Goal: Contribute content

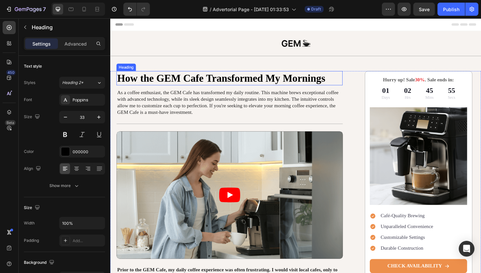
click at [196, 81] on h1 "How the GEM Cafe Transformed My Mornings" at bounding box center [237, 81] width 240 height 15
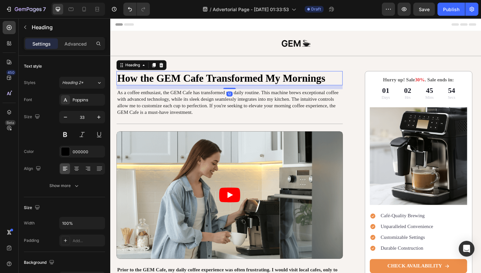
click at [194, 82] on h1 "How the GEM Cafe Transformed My Mornings" at bounding box center [237, 81] width 240 height 15
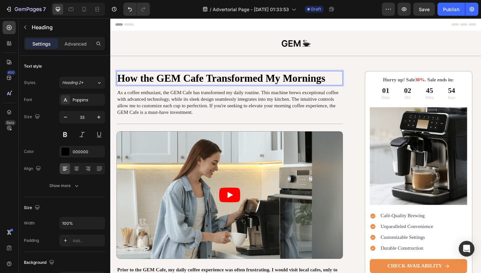
click at [194, 82] on p "How the GEM Cafe Transformed My Mornings" at bounding box center [237, 82] width 238 height 14
click at [170, 81] on p "How the GEM Cafe Transformed My Mornings" at bounding box center [237, 82] width 238 height 14
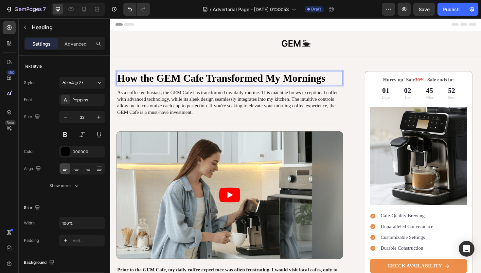
click at [170, 81] on p "How the GEM Cafe Transformed My Mornings" at bounding box center [237, 82] width 238 height 14
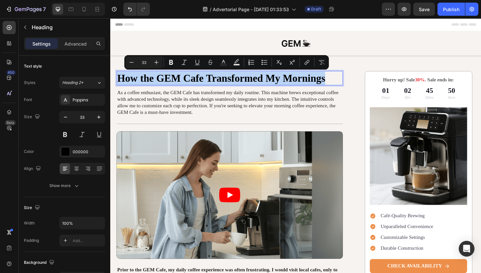
drag, startPoint x: 337, startPoint y: 81, endPoint x: 109, endPoint y: 78, distance: 228.3
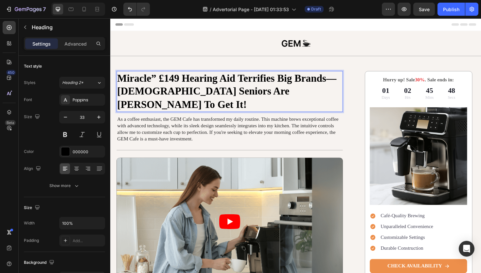
click at [274, 87] on p "Miracle” £149 Hearing Aid Terrifies Big Brands—[DEMOGRAPHIC_DATA] Seniors Are […" at bounding box center [237, 96] width 238 height 42
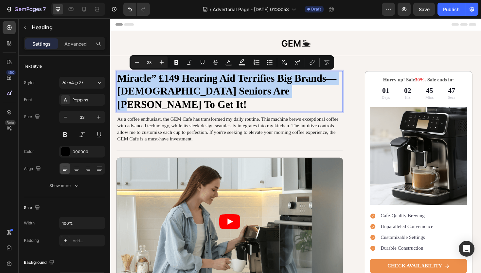
drag, startPoint x: 286, startPoint y: 95, endPoint x: 107, endPoint y: 77, distance: 179.5
click at [215, 43] on div at bounding box center [307, 45] width 380 height 18
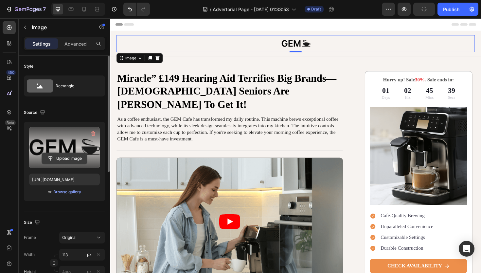
click at [66, 158] on input "file" at bounding box center [64, 158] width 45 height 11
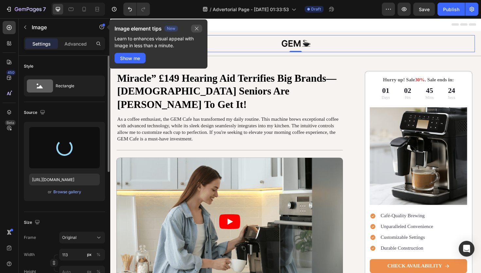
click at [201, 28] on button "button" at bounding box center [196, 29] width 11 height 8
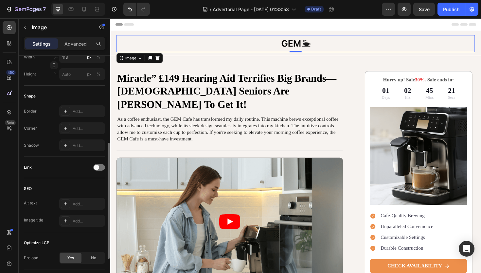
scroll to position [242, 0]
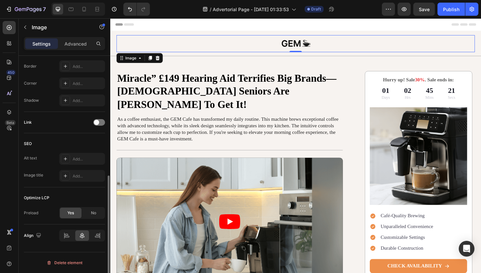
type input "[URL][DOMAIN_NAME]"
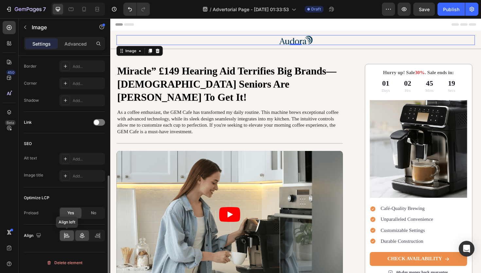
click at [73, 236] on div at bounding box center [67, 235] width 14 height 10
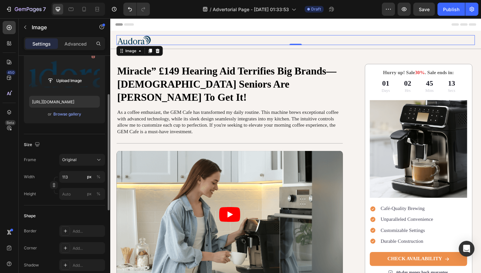
scroll to position [75, 0]
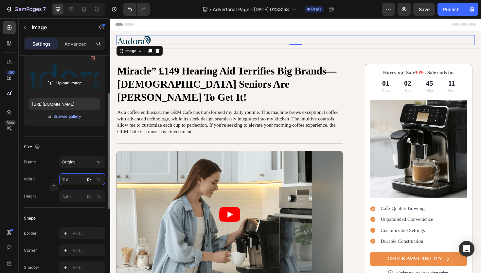
click at [72, 181] on input "113" at bounding box center [82, 179] width 46 height 12
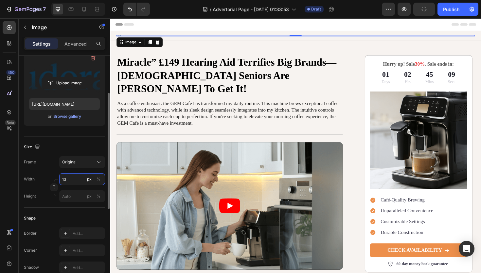
type input "1"
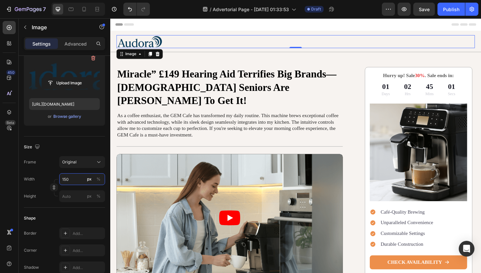
type input "150"
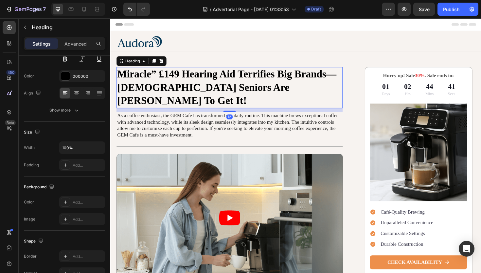
click at [203, 78] on p "Miracle” £149 Hearing Aid Terrifies Big Brands—[DEMOGRAPHIC_DATA] Seniors Are […" at bounding box center [237, 91] width 238 height 42
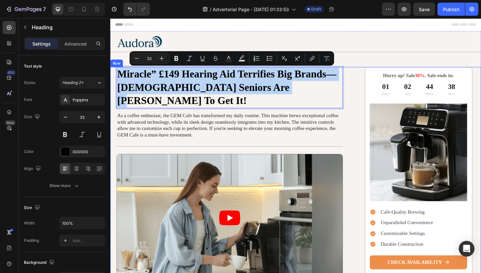
drag, startPoint x: 286, startPoint y: 91, endPoint x: 116, endPoint y: 80, distance: 170.4
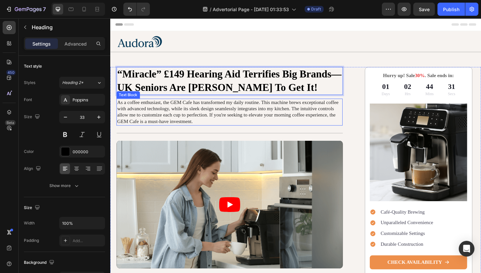
click at [201, 116] on p "As a coffee enthusiast, the GEM Cafe has transformed my daily routine. This mac…" at bounding box center [237, 117] width 238 height 27
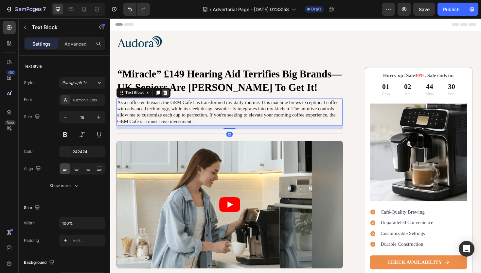
click at [171, 98] on icon at bounding box center [168, 96] width 5 height 5
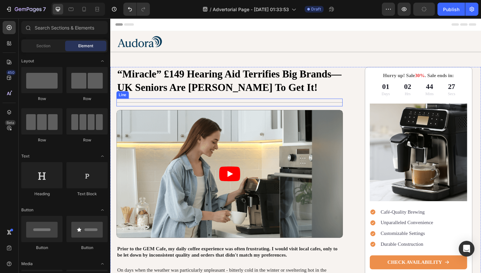
click at [206, 107] on div "Title Line" at bounding box center [237, 107] width 240 height 8
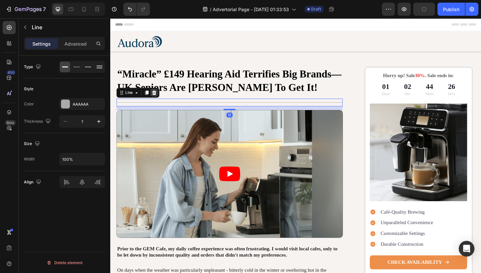
click at [159, 98] on icon at bounding box center [156, 96] width 5 height 5
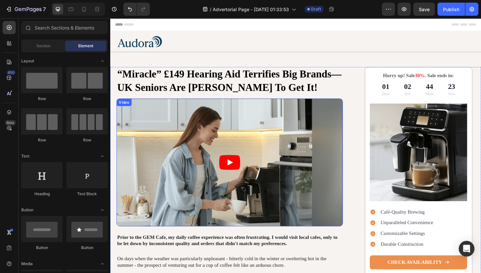
click at [250, 175] on article at bounding box center [237, 170] width 240 height 135
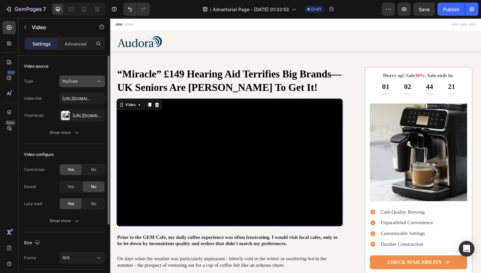
click at [89, 81] on div "YouTube" at bounding box center [78, 81] width 33 height 6
click at [75, 62] on div "Video source" at bounding box center [64, 66] width 81 height 10
click at [141, 109] on icon at bounding box center [141, 109] width 5 height 5
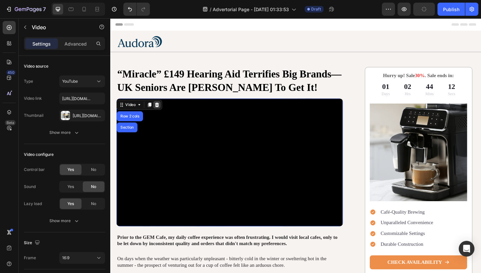
click at [162, 112] on div at bounding box center [160, 110] width 8 height 8
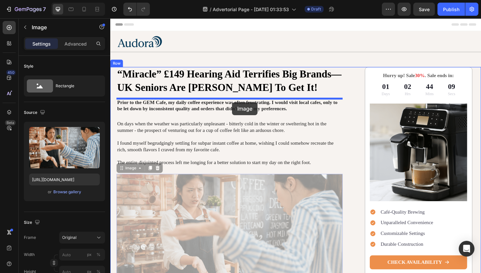
drag, startPoint x: 259, startPoint y: 221, endPoint x: 239, endPoint y: 107, distance: 115.7
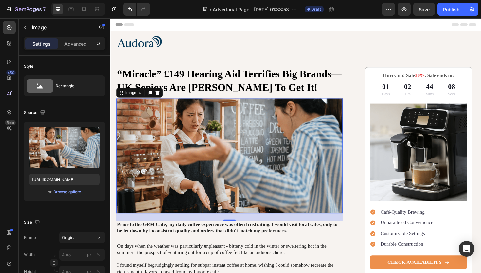
click at [147, 127] on img at bounding box center [237, 164] width 240 height 122
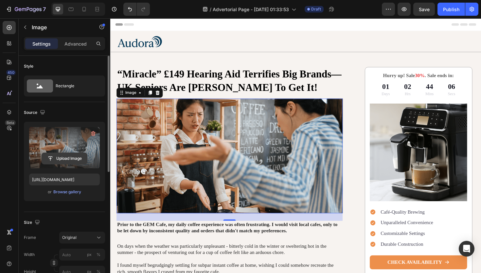
click at [69, 158] on input "file" at bounding box center [64, 158] width 45 height 11
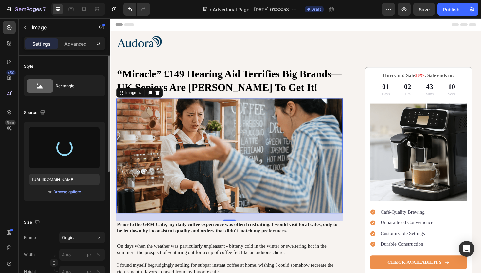
type input "[URL][DOMAIN_NAME]"
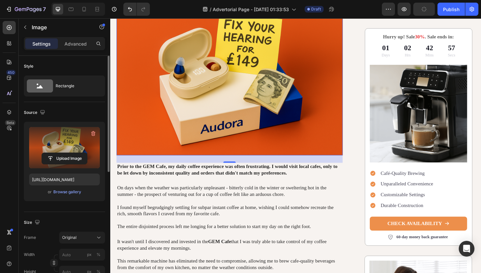
scroll to position [158, 0]
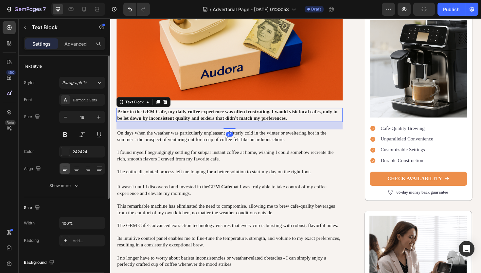
click at [162, 121] on p "Prior to the GEM Cafe, my daily coffee experience was often frustrating. I woul…" at bounding box center [237, 121] width 238 height 14
click at [171, 108] on div at bounding box center [169, 107] width 8 height 8
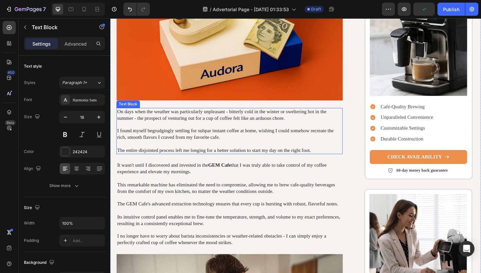
click at [162, 146] on p "On days when the weather was particularly unpleasant - bitterly cold in the win…" at bounding box center [237, 138] width 238 height 48
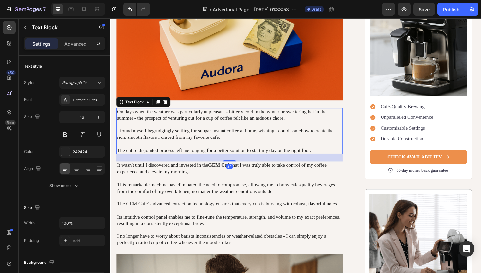
click at [188, 140] on p "On days when the weather was particularly unpleasant - bitterly cold in the win…" at bounding box center [237, 138] width 238 height 48
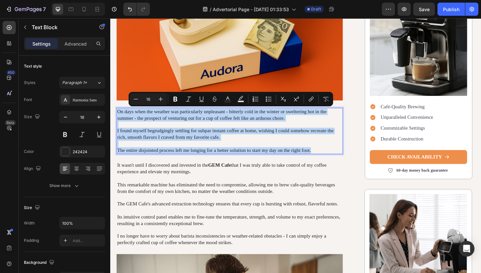
drag, startPoint x: 330, startPoint y: 157, endPoint x: 117, endPoint y: 116, distance: 216.7
click at [118, 116] on p "On days when the weather was particularly unpleasant - bitterly cold in the win…" at bounding box center [237, 138] width 238 height 48
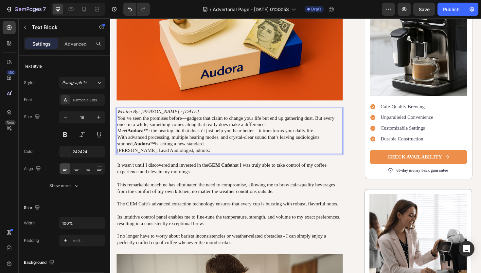
click at [206, 116] on p "Written By: [PERSON_NAME] · [DATE]" at bounding box center [237, 117] width 238 height 7
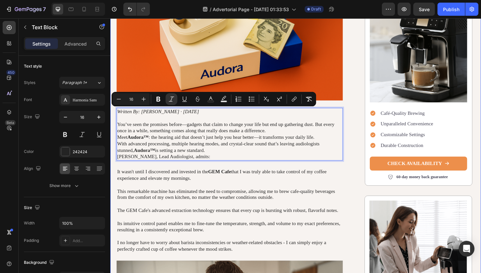
drag, startPoint x: 206, startPoint y: 116, endPoint x: 113, endPoint y: 119, distance: 93.1
click at [113, 119] on div "“Miracle” £149 Hearing Aid Terrifies Big Brands—UK Seniors Are [PERSON_NAME] To…" at bounding box center [306, 154] width 393 height 484
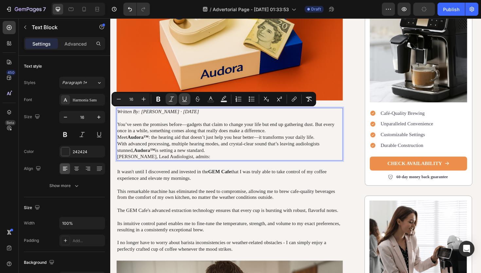
click at [185, 99] on icon "Editor contextual toolbar" at bounding box center [184, 99] width 7 height 7
click at [79, 171] on icon at bounding box center [76, 168] width 7 height 7
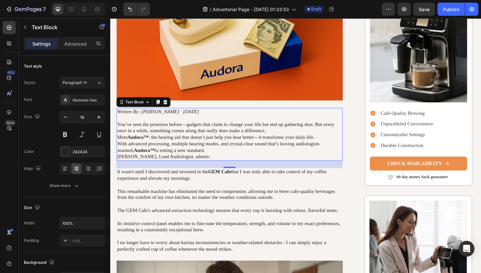
click at [172, 118] on icon "Written By: [PERSON_NAME] · [DATE]" at bounding box center [161, 117] width 87 height 6
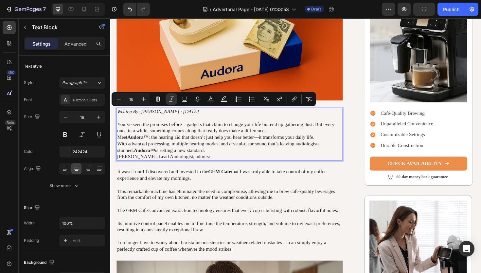
drag, startPoint x: 203, startPoint y: 117, endPoint x: 110, endPoint y: 118, distance: 93.4
click at [67, 171] on icon at bounding box center [65, 168] width 7 height 7
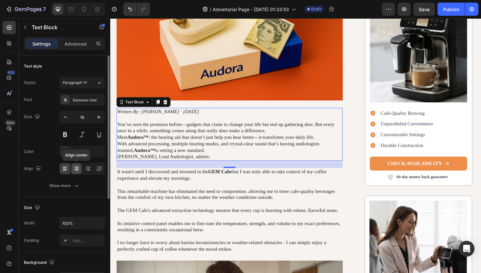
click at [77, 169] on icon at bounding box center [76, 168] width 7 height 7
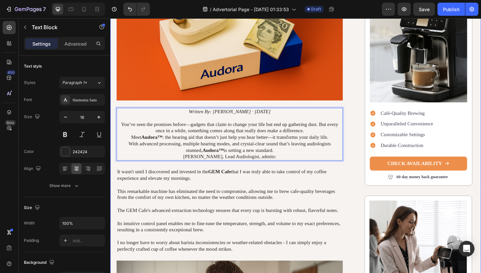
drag, startPoint x: 288, startPoint y: 165, endPoint x: 115, endPoint y: 129, distance: 176.4
click at [115, 129] on div "“Miracle” £149 Hearing Aid Terrifies Big Brands—UK Seniors Are [PERSON_NAME] To…" at bounding box center [306, 154] width 393 height 484
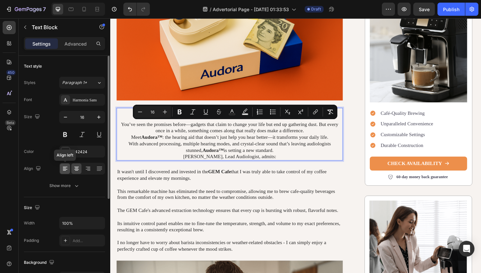
click at [65, 170] on icon at bounding box center [64, 170] width 3 height 1
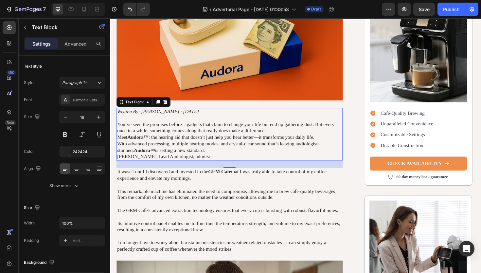
click at [209, 159] on p "With advanced processing, multiple hearing modes, and crystal-clear sound that’…" at bounding box center [237, 155] width 238 height 14
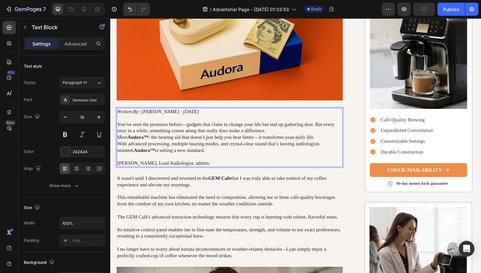
click at [275, 139] on p "You’ve seen the promises before—gadgets that claim to change your life but end …" at bounding box center [237, 134] width 238 height 14
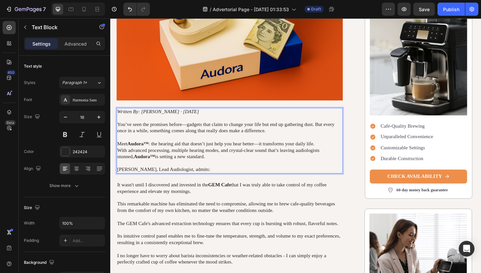
click at [332, 151] on p "Meet [PERSON_NAME]™ : the hearing aid that doesn’t just help you hear better—it…" at bounding box center [237, 151] width 238 height 7
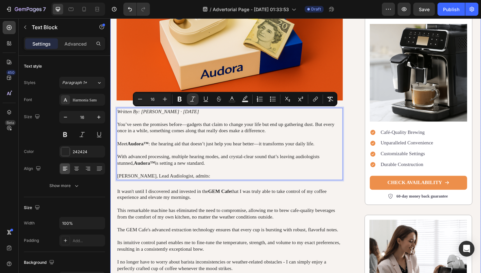
drag, startPoint x: 222, startPoint y: 185, endPoint x: 115, endPoint y: 117, distance: 127.5
click at [115, 117] on div "“Miracle” £149 Hearing Aid Terrifies Big Brands—UK Seniors Are [PERSON_NAME] To…" at bounding box center [306, 164] width 393 height 504
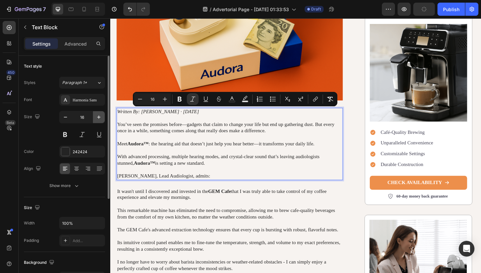
click at [97, 119] on icon "button" at bounding box center [99, 117] width 7 height 7
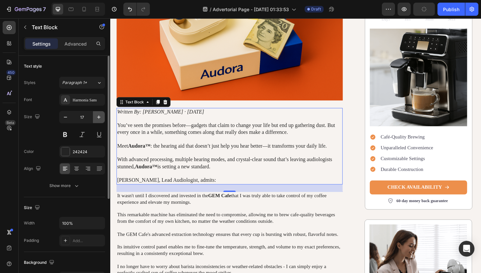
click at [97, 119] on icon "button" at bounding box center [99, 117] width 7 height 7
type input "18"
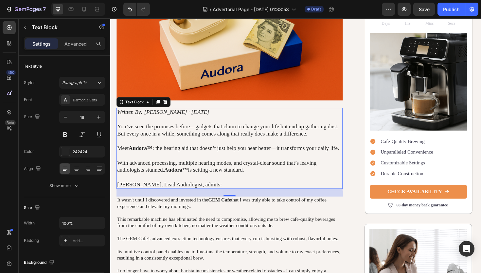
click at [236, 201] on div "24" at bounding box center [237, 202] width 240 height 8
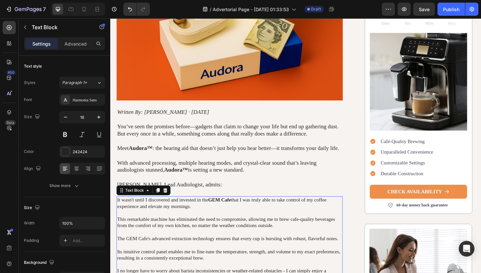
click at [205, 230] on p "It wasn't until I discovered and invested in the GEM Cafe that I was truly able…" at bounding box center [237, 251] width 238 height 88
click at [10, 94] on icon at bounding box center [9, 93] width 7 height 7
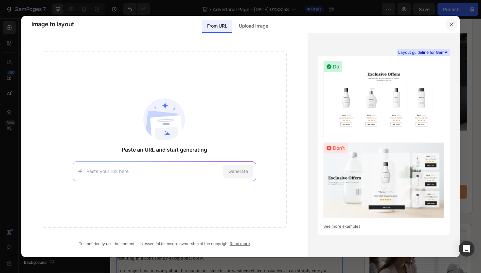
click at [455, 26] on button "button" at bounding box center [452, 24] width 10 height 10
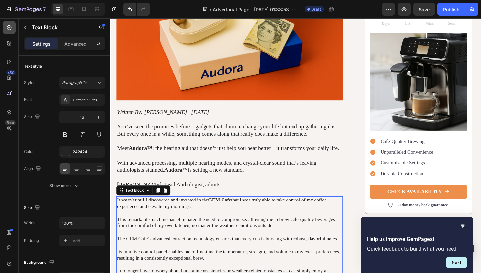
click at [5, 29] on div at bounding box center [9, 27] width 13 height 13
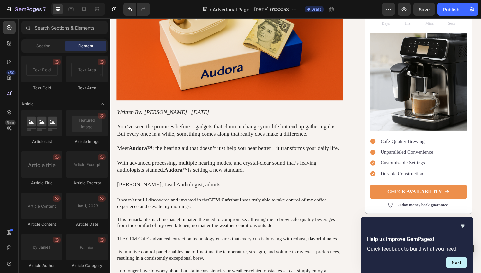
scroll to position [1723, 0]
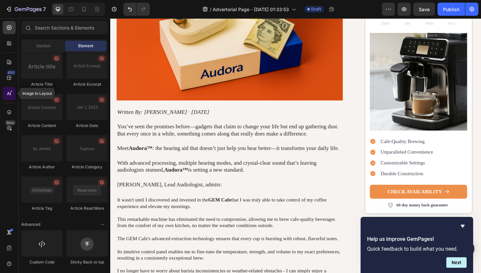
click at [12, 95] on div at bounding box center [9, 93] width 13 height 13
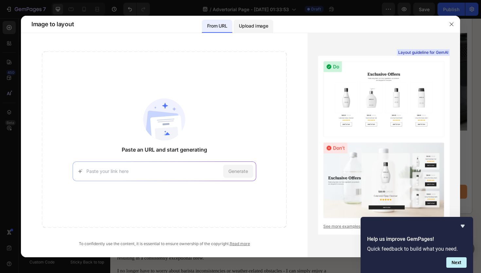
click at [250, 23] on p "Upload image" at bounding box center [253, 26] width 29 height 8
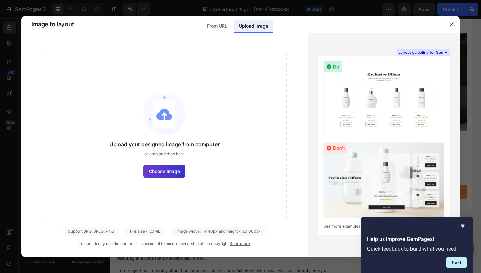
click at [169, 171] on span "Choose image" at bounding box center [164, 170] width 31 height 7
click at [0, 0] on input "Choose image" at bounding box center [0, 0] width 0 height 0
click at [222, 26] on p "From URL" at bounding box center [217, 26] width 20 height 8
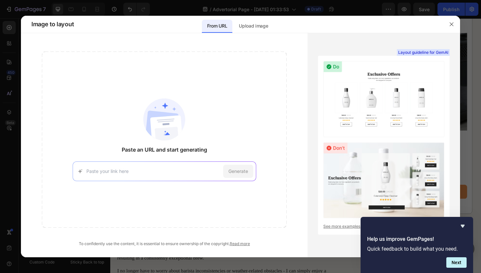
click at [164, 174] on div "Generate" at bounding box center [165, 171] width 184 height 20
click at [173, 172] on input at bounding box center [153, 170] width 134 height 7
paste input "[URL][DOMAIN_NAME][DOMAIN_NAME].."
type input "[URL][DOMAIN_NAME][DOMAIN_NAME].."
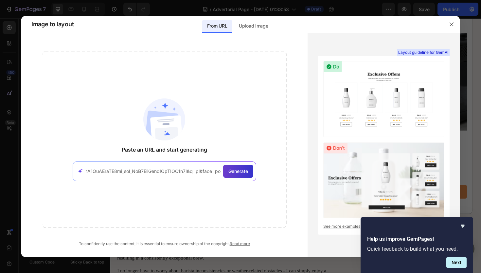
scroll to position [0, 0]
click at [246, 173] on span "Generate" at bounding box center [239, 170] width 20 height 7
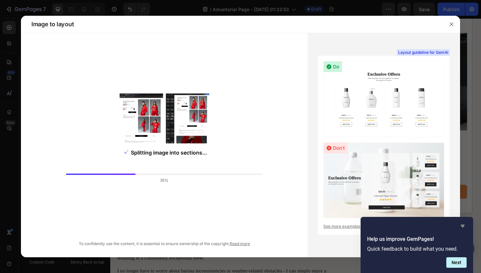
click at [464, 225] on icon "Hide survey" at bounding box center [463, 225] width 4 height 3
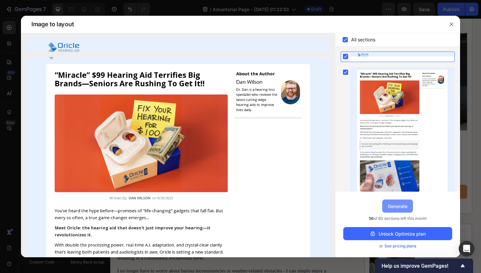
click at [402, 207] on div "Generate" at bounding box center [398, 205] width 20 height 7
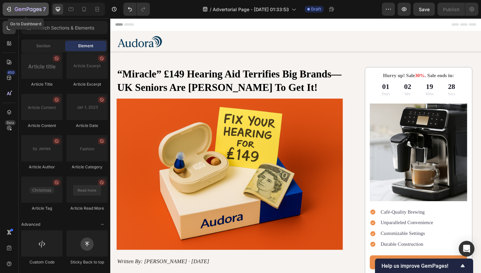
click at [13, 7] on div "7" at bounding box center [26, 9] width 40 height 8
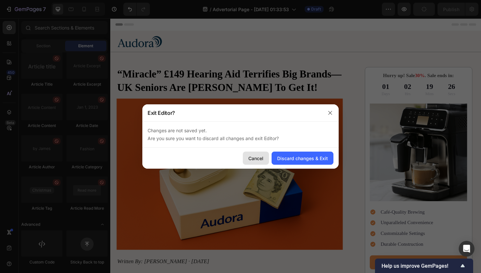
click at [253, 158] on div "Cancel" at bounding box center [256, 158] width 15 height 7
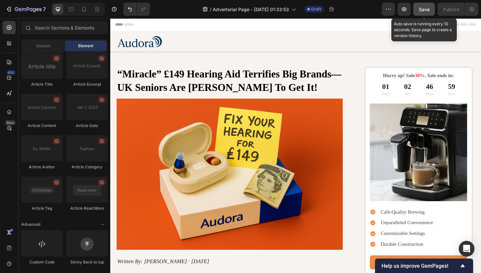
click at [417, 6] on button "Save" at bounding box center [425, 9] width 22 height 13
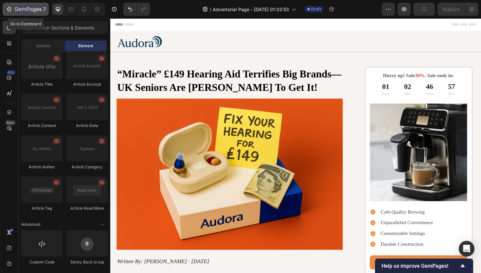
click at [14, 6] on div "7" at bounding box center [26, 9] width 40 height 8
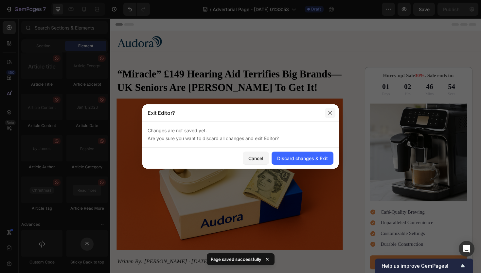
click at [329, 114] on icon "button" at bounding box center [330, 112] width 5 height 5
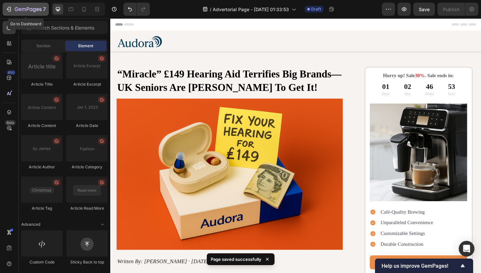
click at [15, 11] on icon "button" at bounding box center [28, 10] width 27 height 6
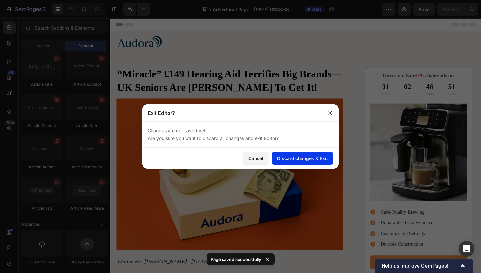
click at [306, 158] on div "Discard changes & Exit" at bounding box center [302, 158] width 51 height 7
click at [306, 159] on div "Discard changes & Exit" at bounding box center [302, 158] width 51 height 7
